Goal: Task Accomplishment & Management: Use online tool/utility

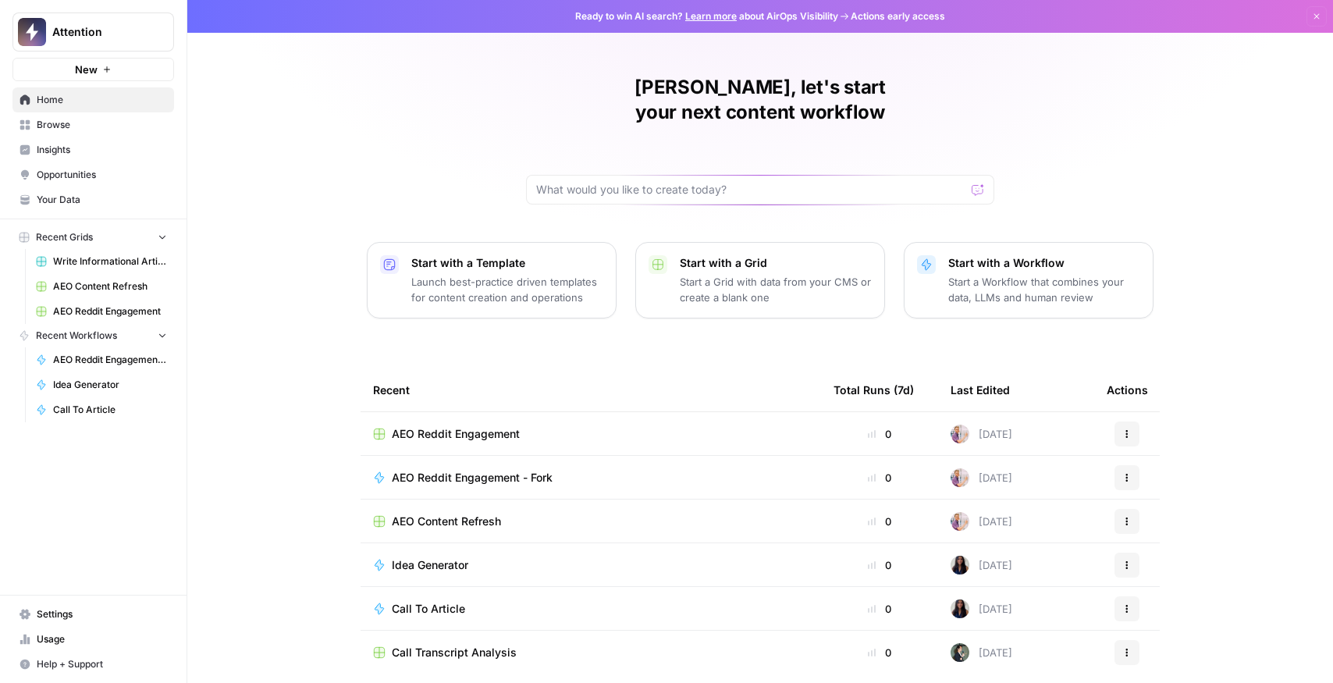
click at [117, 313] on span "AEO Reddit Engagement" at bounding box center [110, 311] width 114 height 14
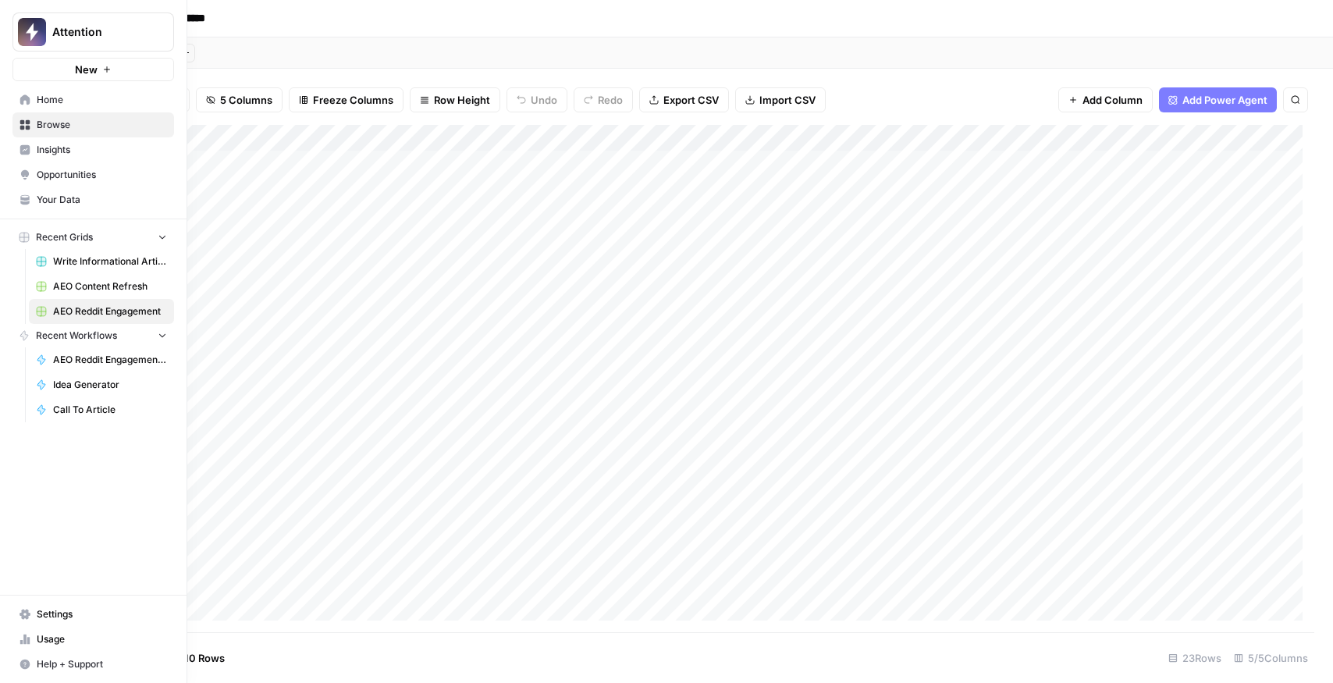
click at [75, 282] on span "AEO Content Refresh" at bounding box center [110, 286] width 114 height 14
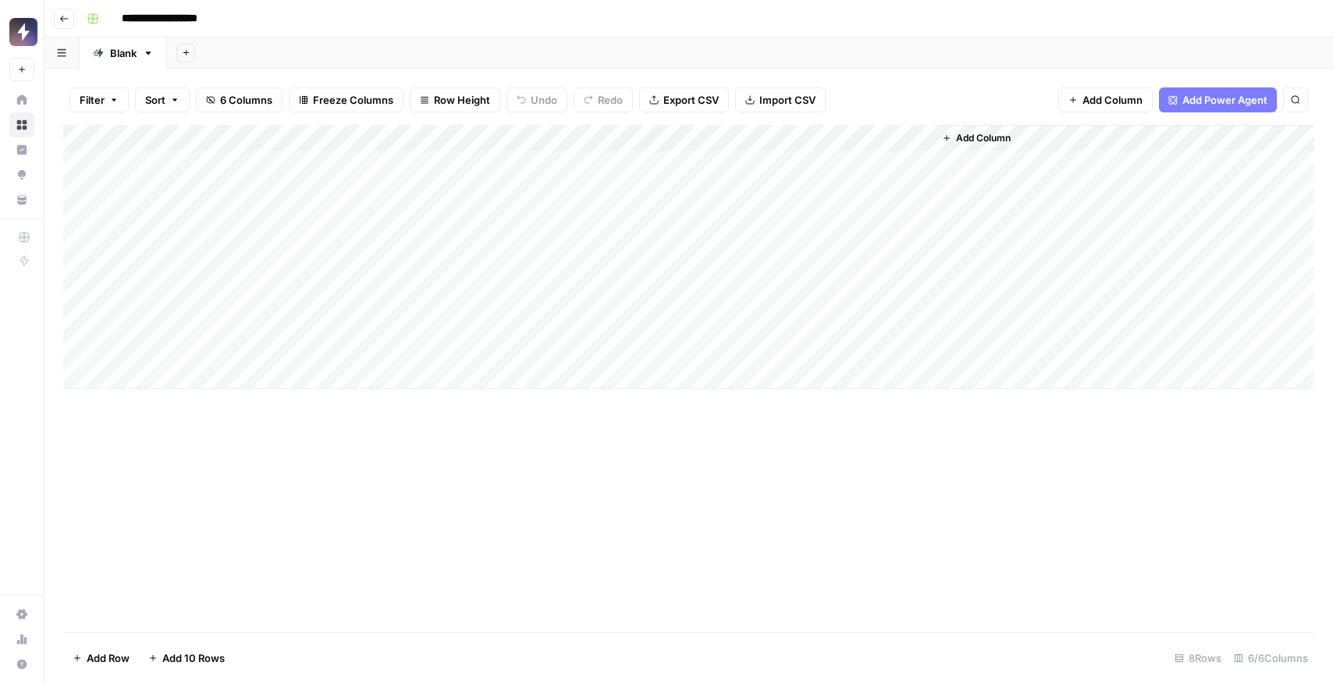
click at [439, 156] on div "Add Column" at bounding box center [688, 257] width 1251 height 264
click at [434, 185] on div "Add Column" at bounding box center [688, 257] width 1251 height 264
click at [442, 210] on div "Add Column" at bounding box center [688, 257] width 1251 height 264
click at [445, 275] on div "Add Column" at bounding box center [688, 257] width 1251 height 264
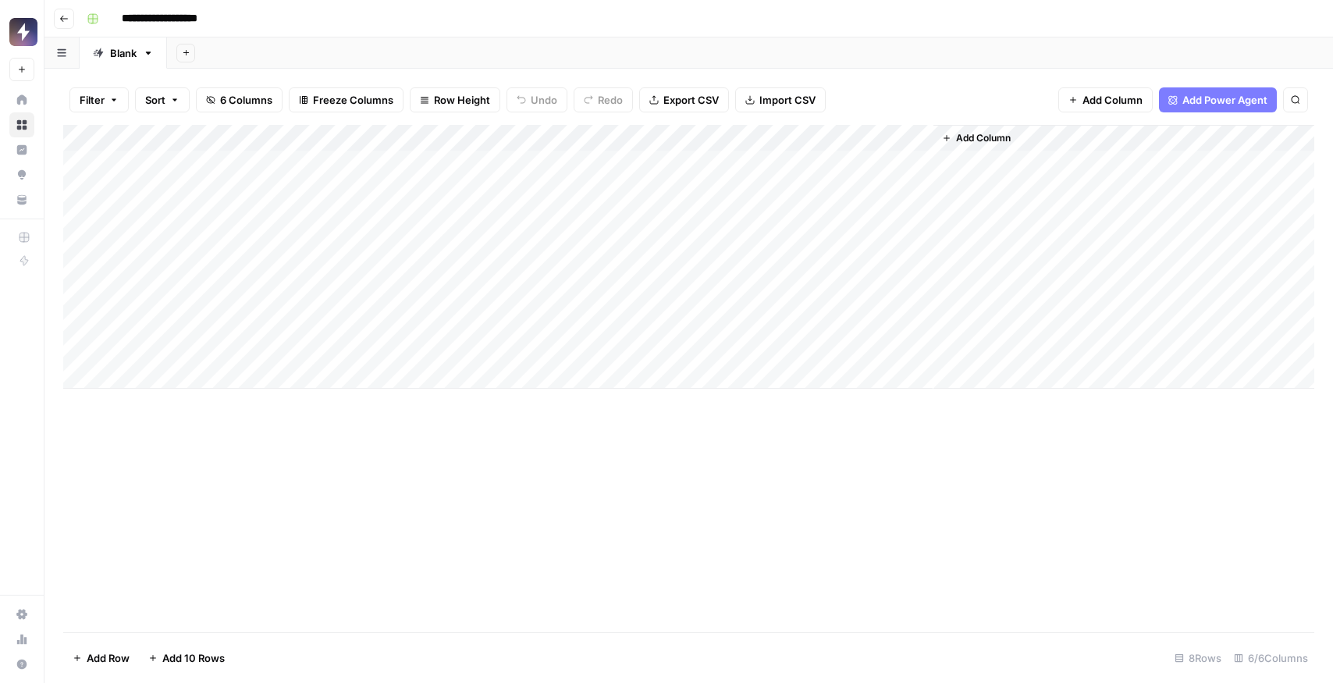
click at [430, 344] on div "Add Column" at bounding box center [688, 257] width 1251 height 264
click at [422, 308] on div "Add Column" at bounding box center [688, 257] width 1251 height 264
click at [439, 277] on div "Add Column" at bounding box center [688, 257] width 1251 height 264
click at [427, 240] on div "Add Column" at bounding box center [688, 257] width 1251 height 264
click at [430, 190] on div "Add Column" at bounding box center [688, 257] width 1251 height 264
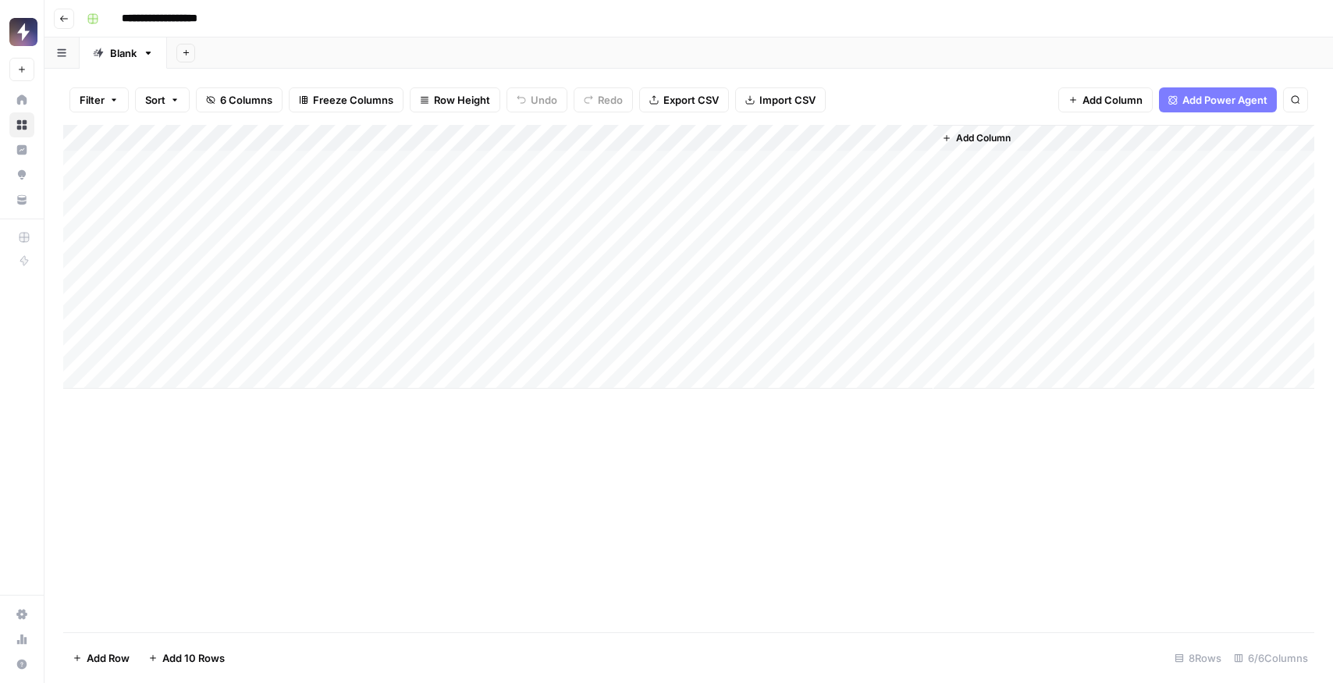
drag, startPoint x: 436, startPoint y: 231, endPoint x: 449, endPoint y: 250, distance: 23.2
click at [436, 230] on div "Add Column" at bounding box center [688, 257] width 1251 height 264
click at [452, 335] on div "Add Column" at bounding box center [688, 257] width 1251 height 264
click at [449, 347] on div "Add Column" at bounding box center [688, 257] width 1251 height 264
click at [435, 242] on div "Add Column" at bounding box center [688, 257] width 1251 height 264
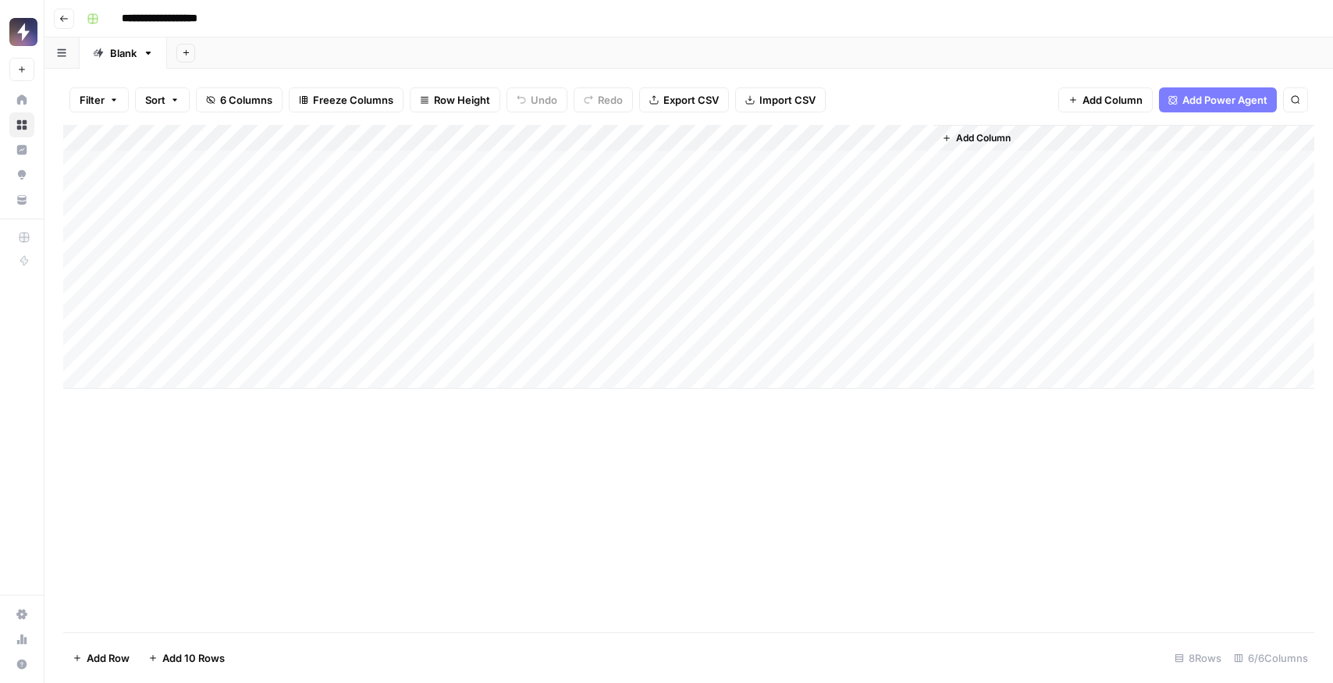
click at [434, 172] on div "Add Column" at bounding box center [688, 257] width 1251 height 264
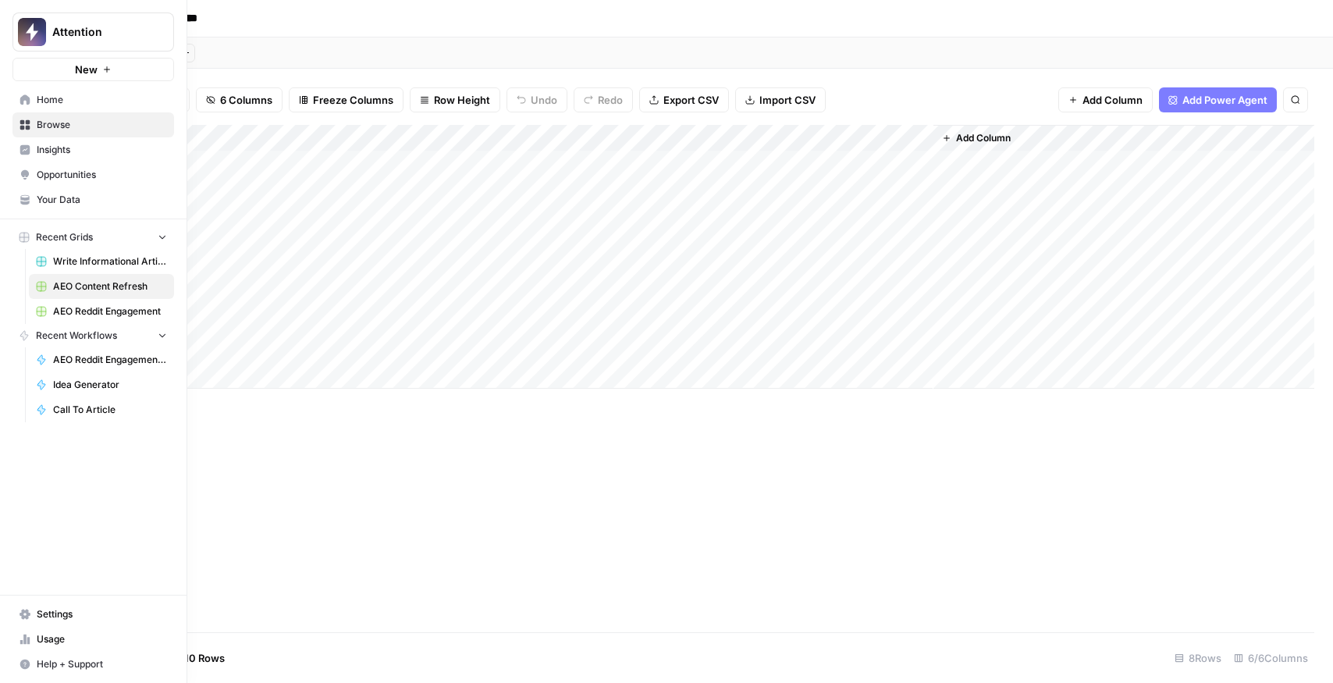
click at [64, 257] on span "Write Informational Articles" at bounding box center [110, 261] width 114 height 14
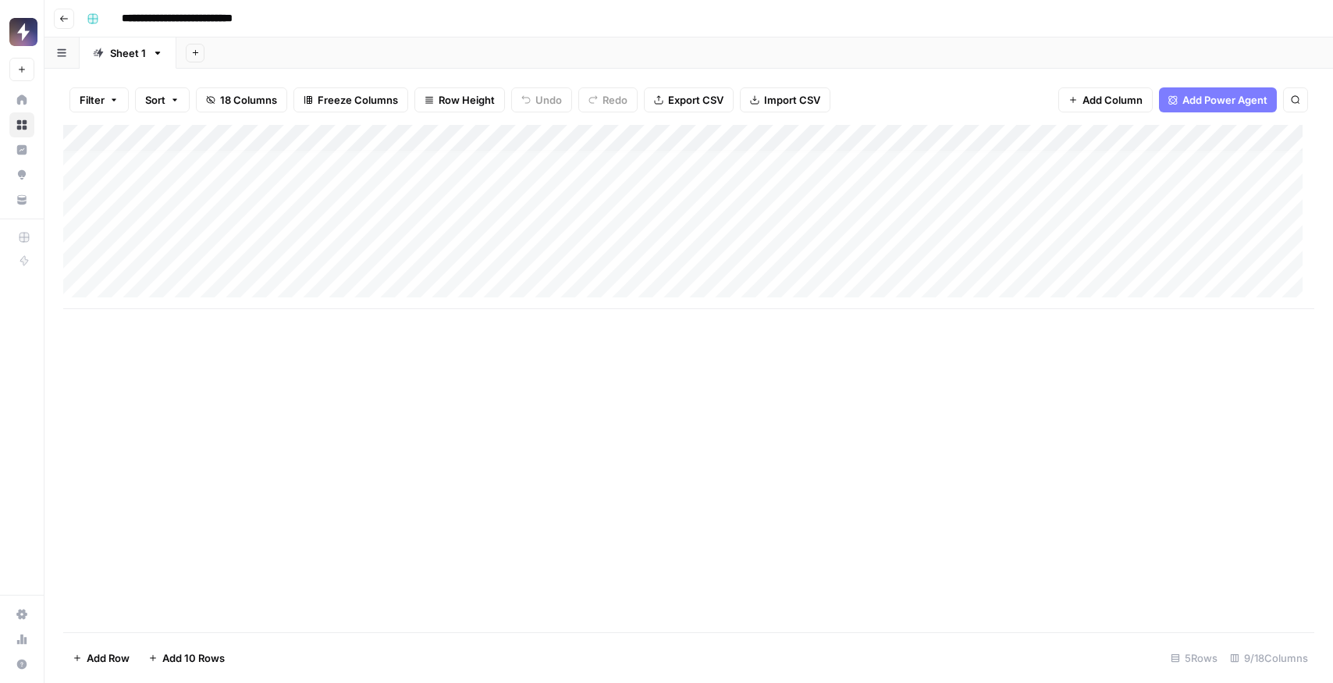
scroll to position [12, 0]
